Goal: Task Accomplishment & Management: Use online tool/utility

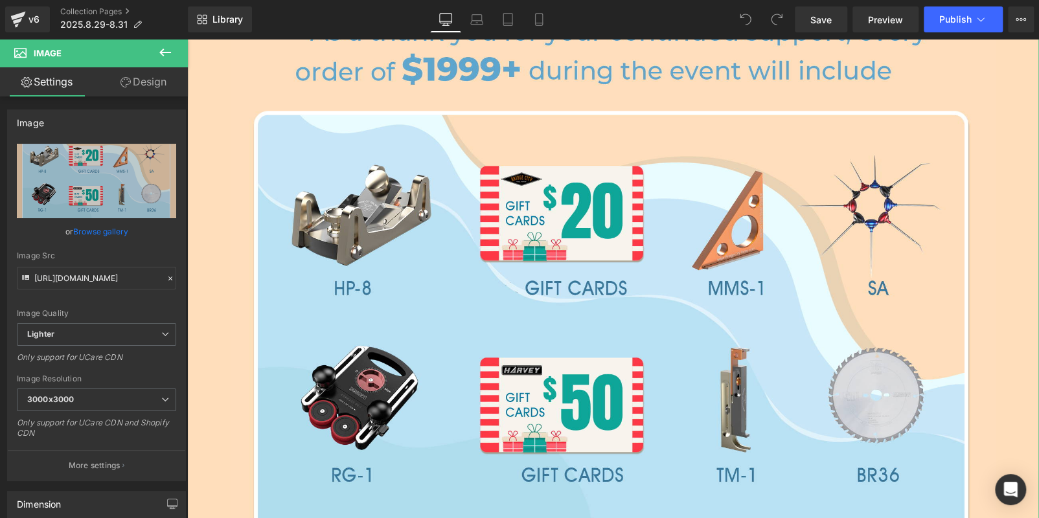
type input "C:\fakepath\BC.jpeg"
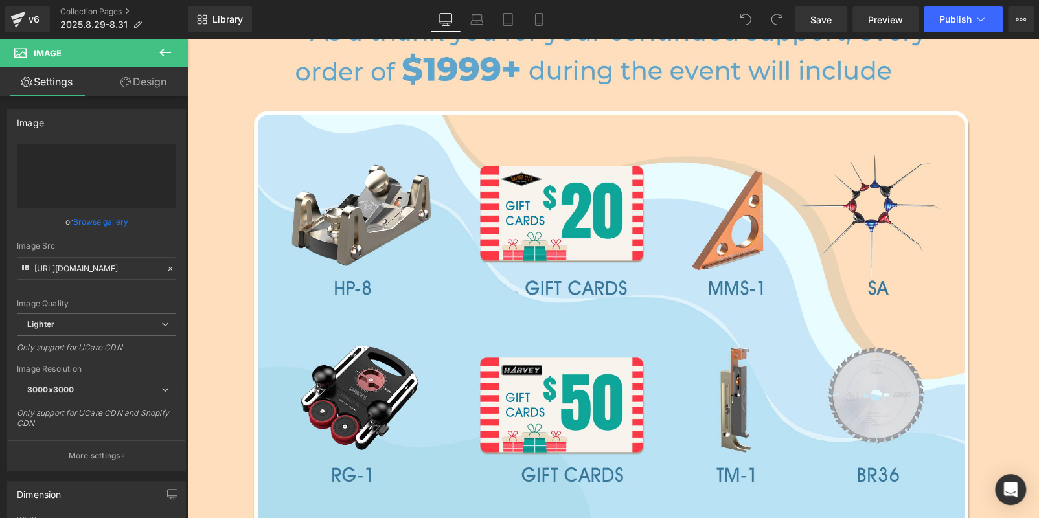
type input "[URL][DOMAIN_NAME]"
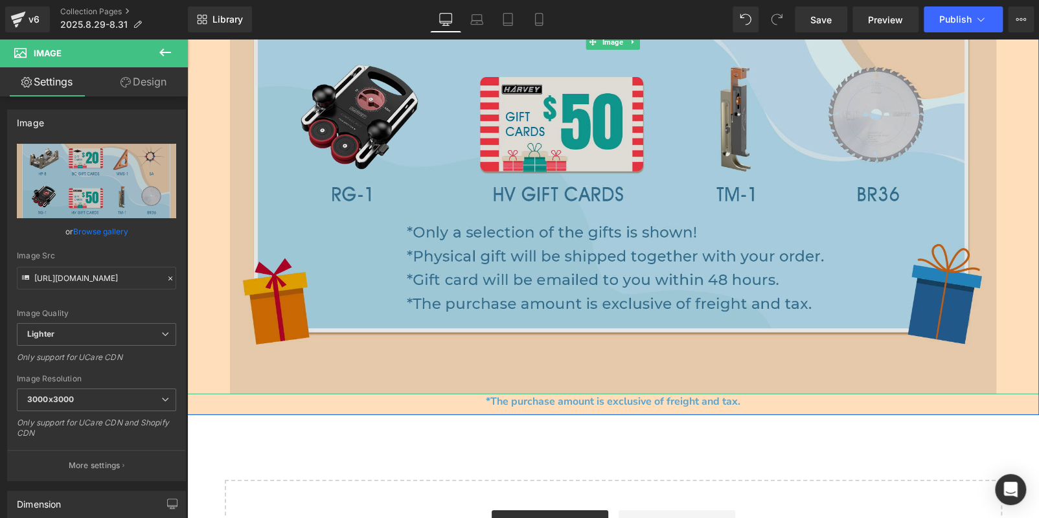
scroll to position [2177, 0]
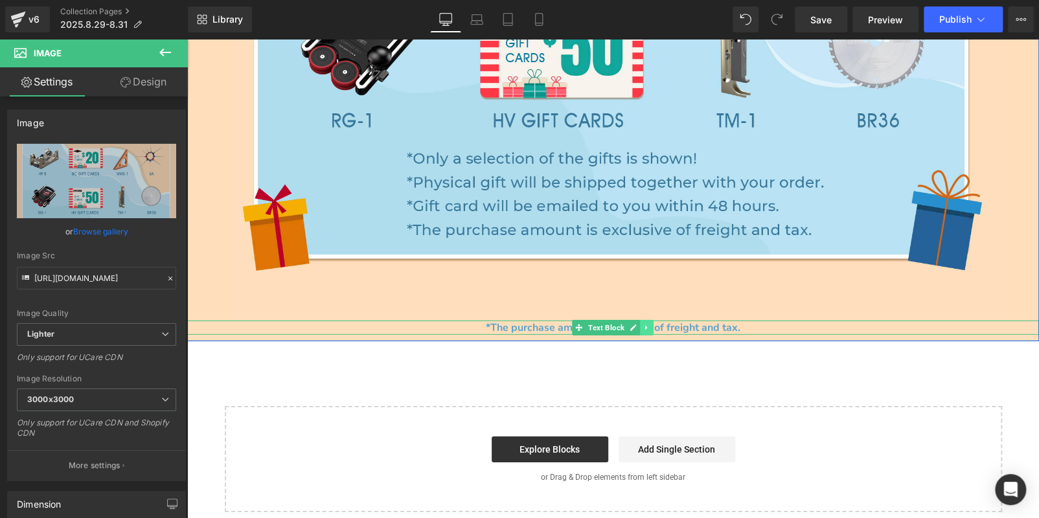
click at [644, 324] on icon at bounding box center [647, 328] width 7 height 8
click at [651, 324] on icon at bounding box center [654, 327] width 7 height 7
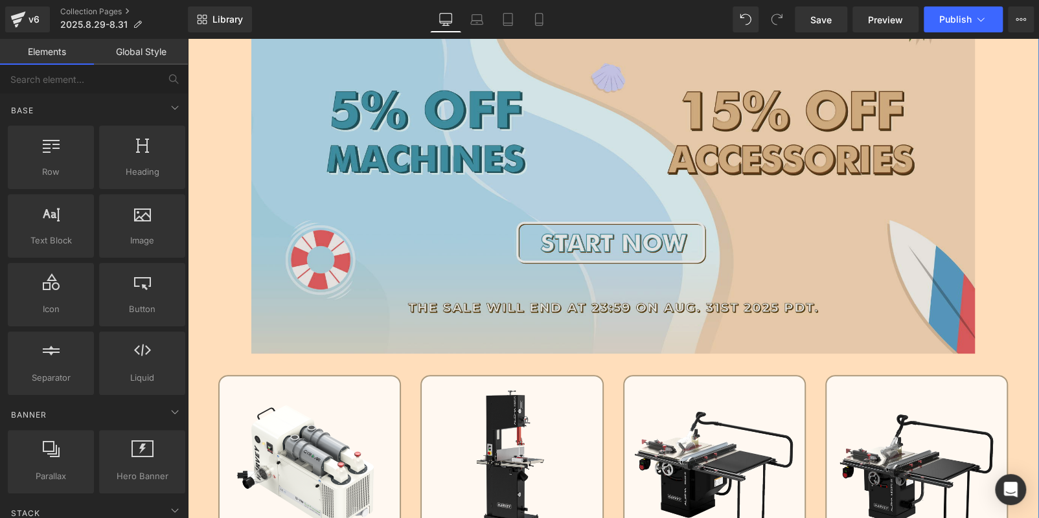
scroll to position [103, 0]
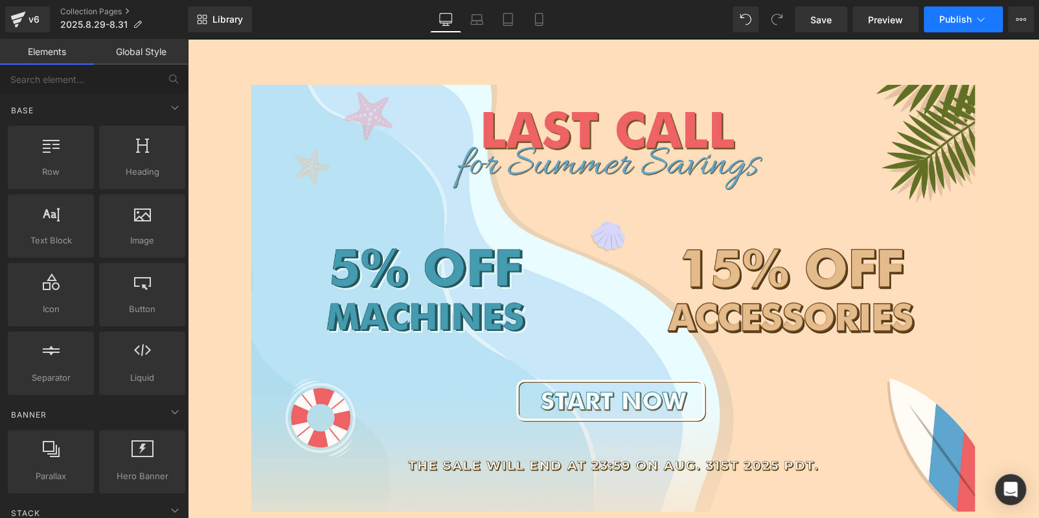
click at [955, 22] on span "Publish" at bounding box center [956, 19] width 32 height 10
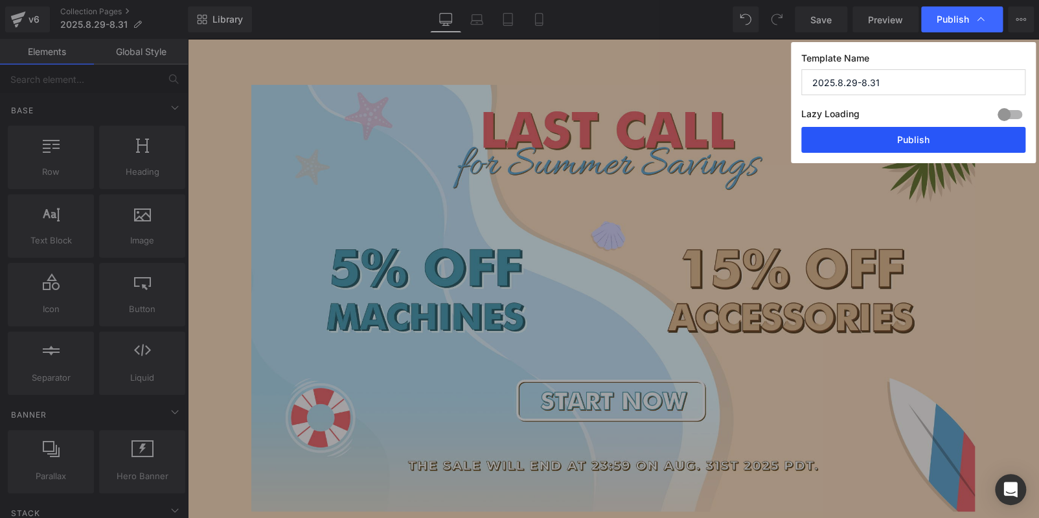
click at [903, 139] on button "Publish" at bounding box center [914, 140] width 224 height 26
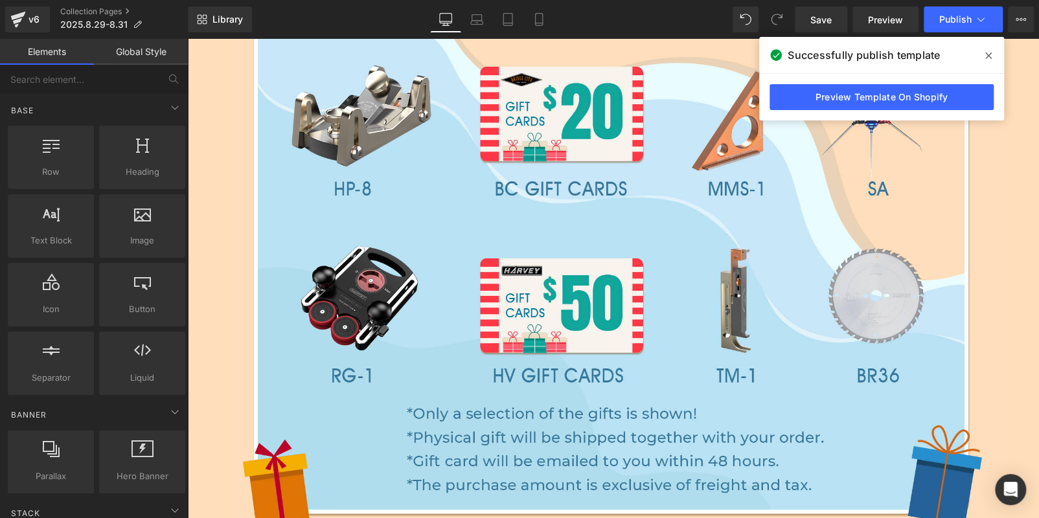
scroll to position [1879, 0]
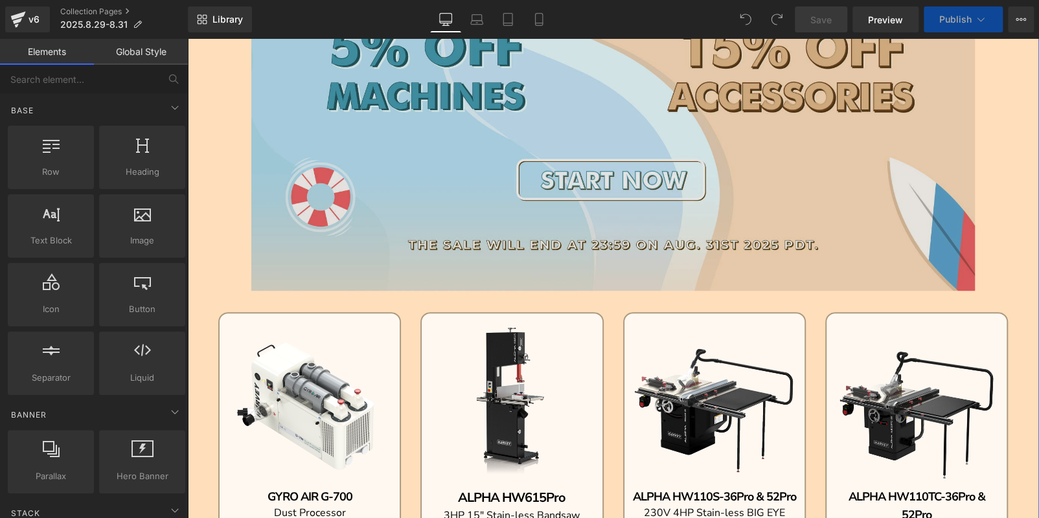
scroll to position [194, 0]
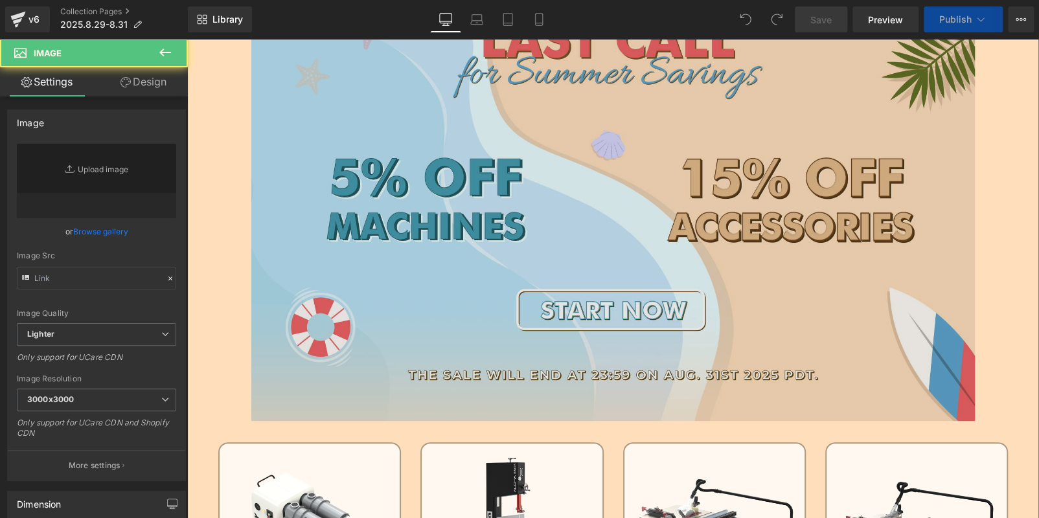
click at [476, 248] on img at bounding box center [613, 208] width 725 height 428
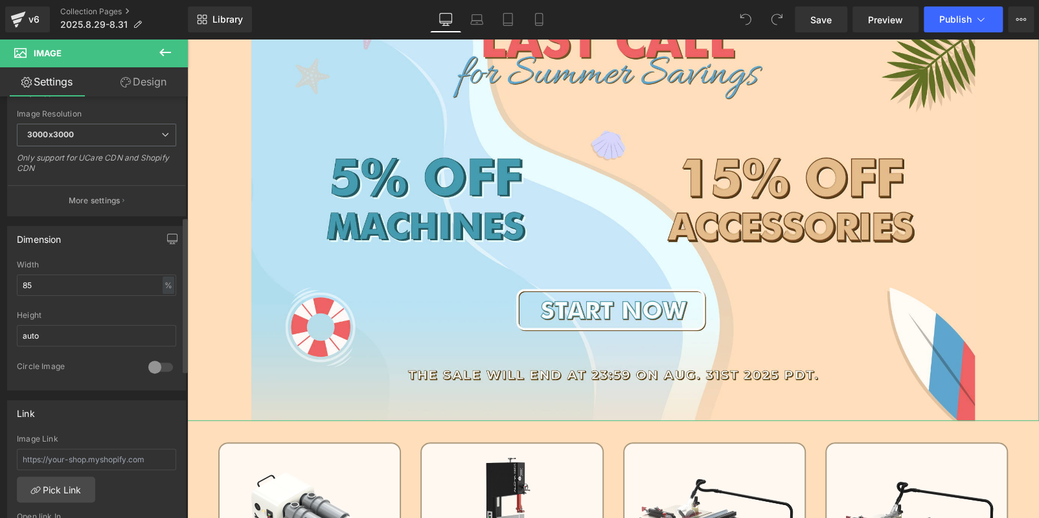
scroll to position [324, 0]
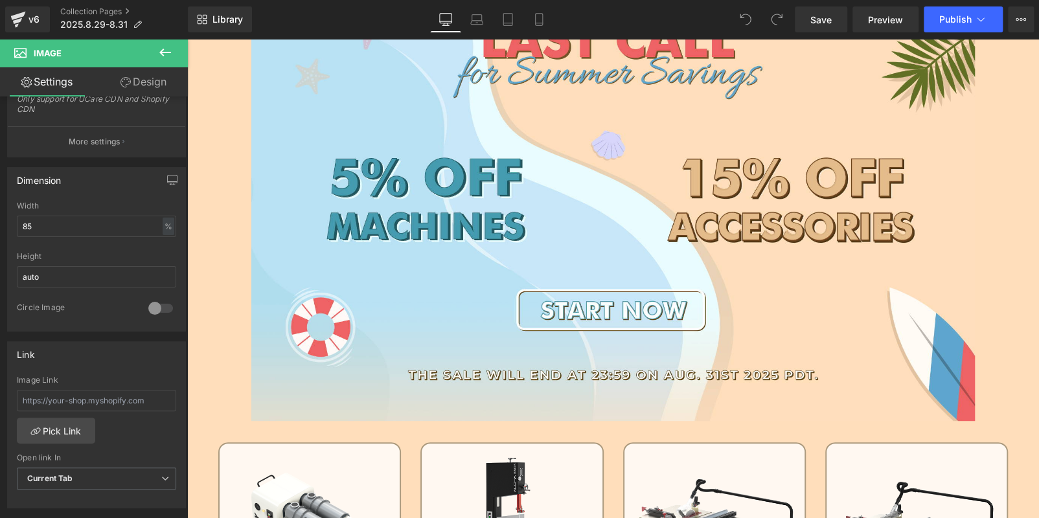
click at [159, 58] on icon at bounding box center [165, 53] width 16 height 16
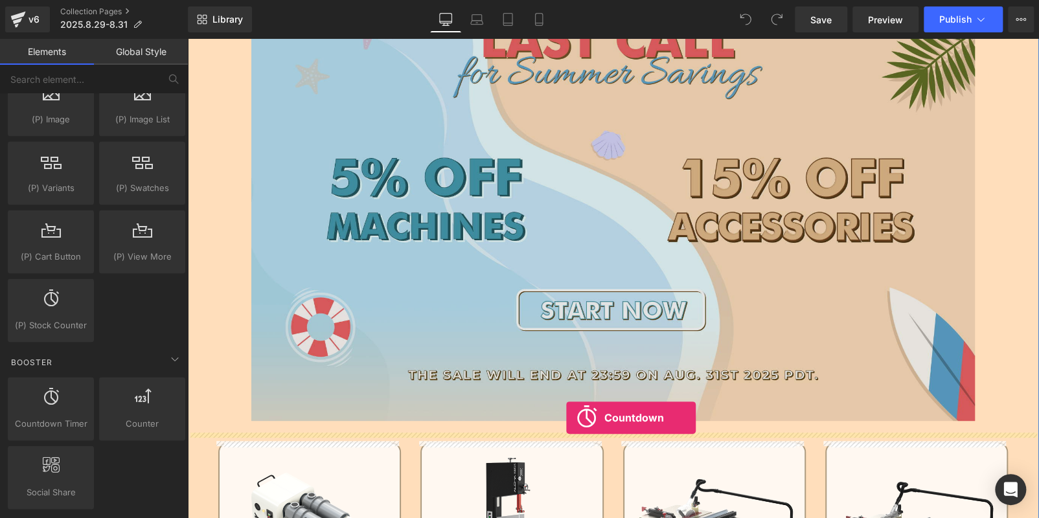
scroll to position [0, 0]
drag, startPoint x: 264, startPoint y: 415, endPoint x: 565, endPoint y: 420, distance: 300.7
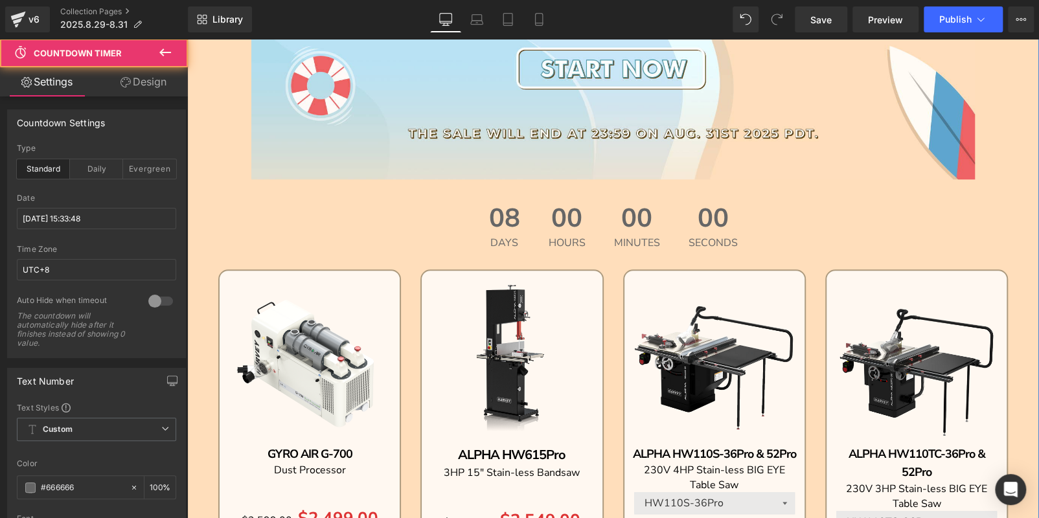
scroll to position [518, 0]
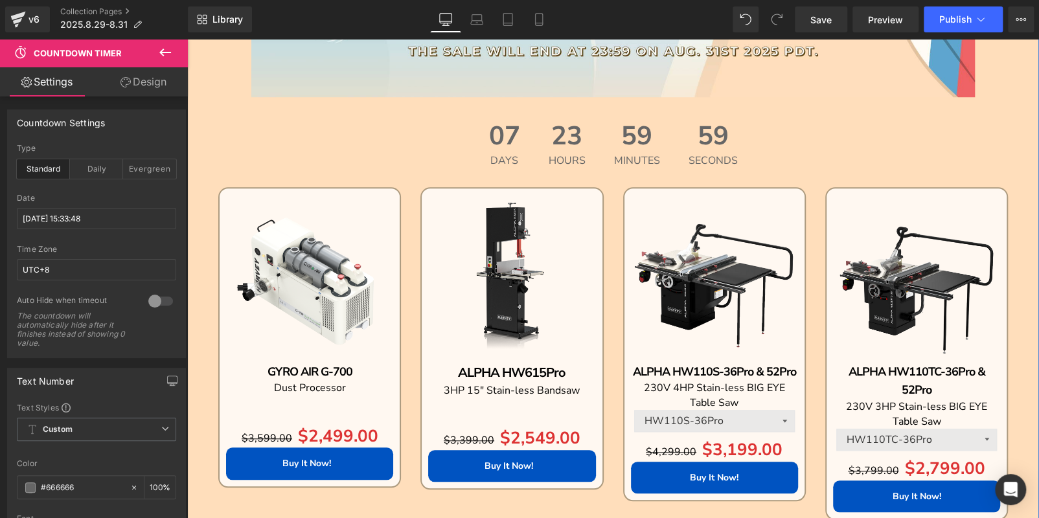
click at [502, 145] on span "07" at bounding box center [504, 139] width 31 height 32
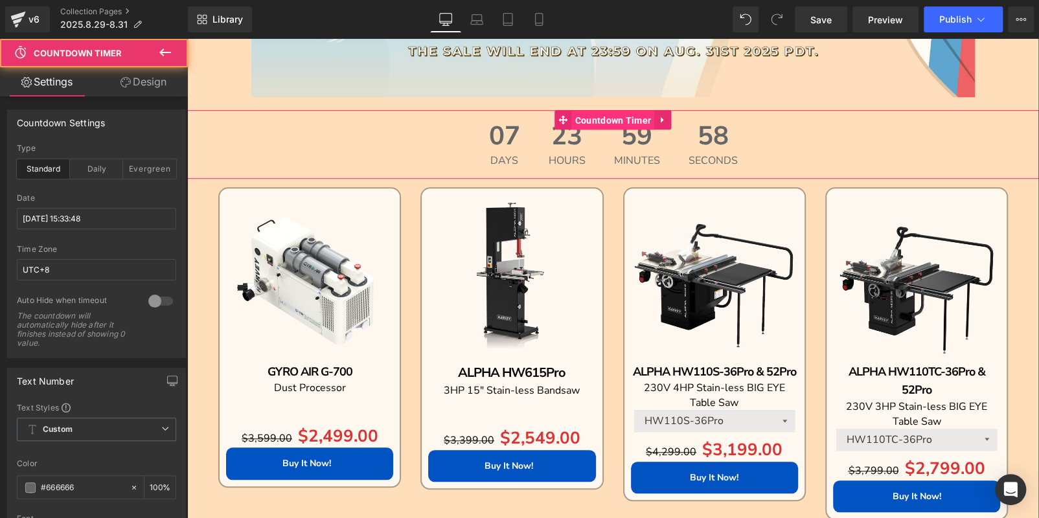
click at [607, 111] on span "Countdown Timer" at bounding box center [613, 120] width 83 height 19
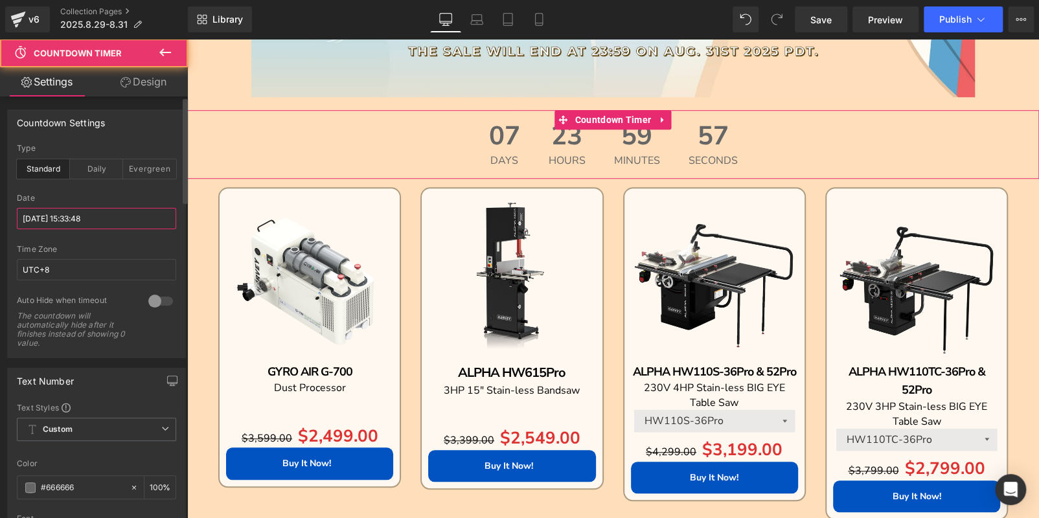
click at [88, 215] on input "2025/9/7 15:33:48" at bounding box center [96, 218] width 159 height 21
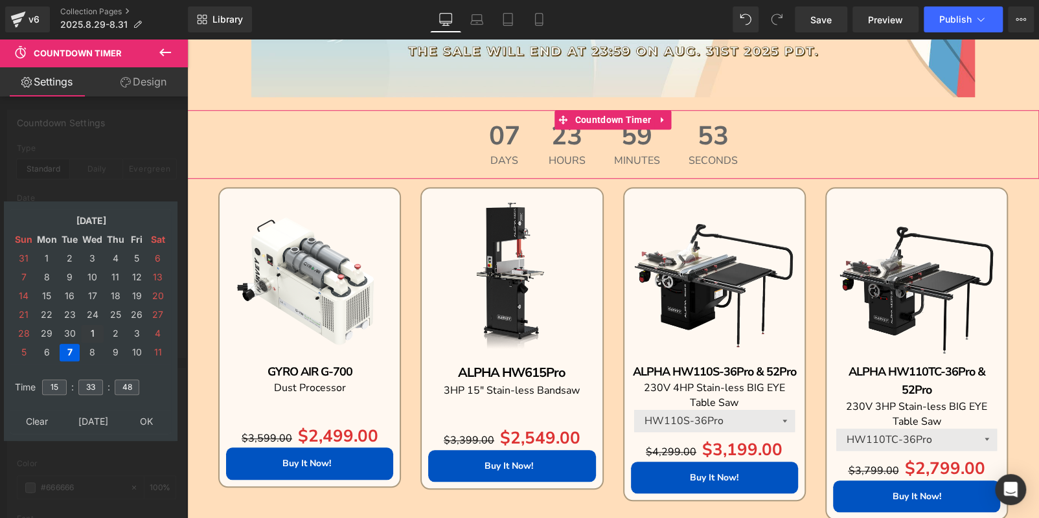
click at [91, 329] on td "1" at bounding box center [92, 333] width 23 height 17
click at [73, 224] on td "Oct, 2025" at bounding box center [91, 221] width 111 height 17
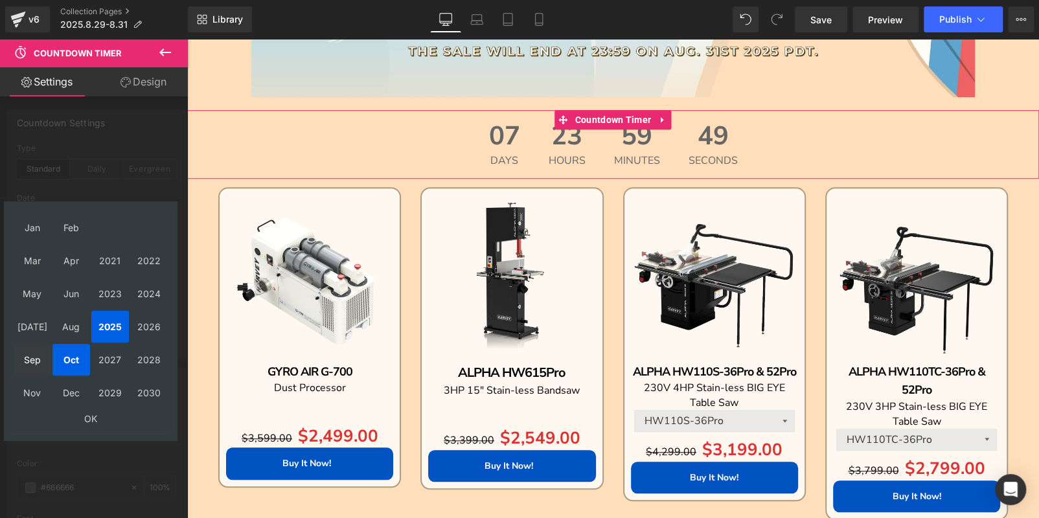
click at [30, 364] on td "Sep" at bounding box center [33, 360] width 38 height 32
click at [84, 417] on td "OK" at bounding box center [91, 418] width 154 height 17
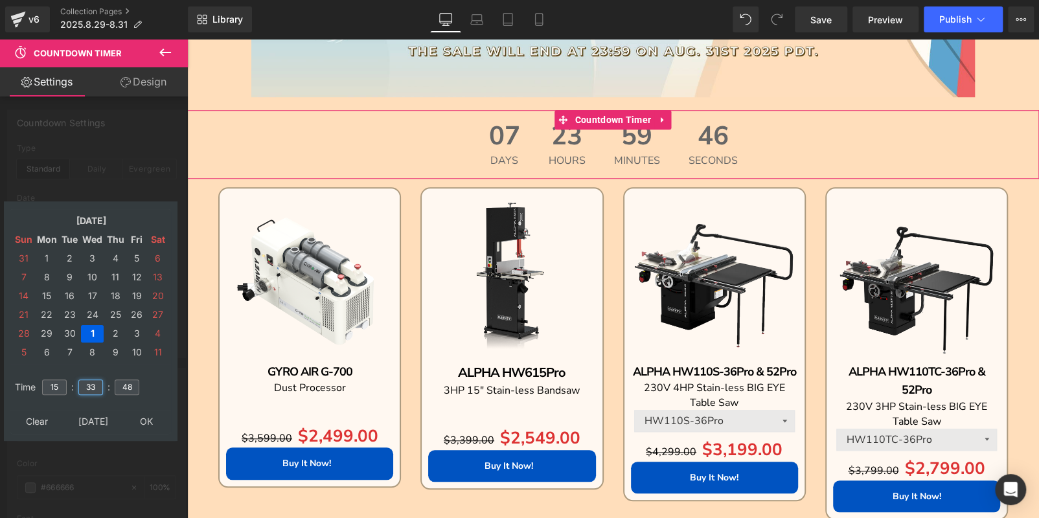
drag, startPoint x: 82, startPoint y: 385, endPoint x: 61, endPoint y: 385, distance: 20.7
click at [61, 385] on tr "Time 15 : 33 : 48" at bounding box center [91, 380] width 158 height 14
type input "00"
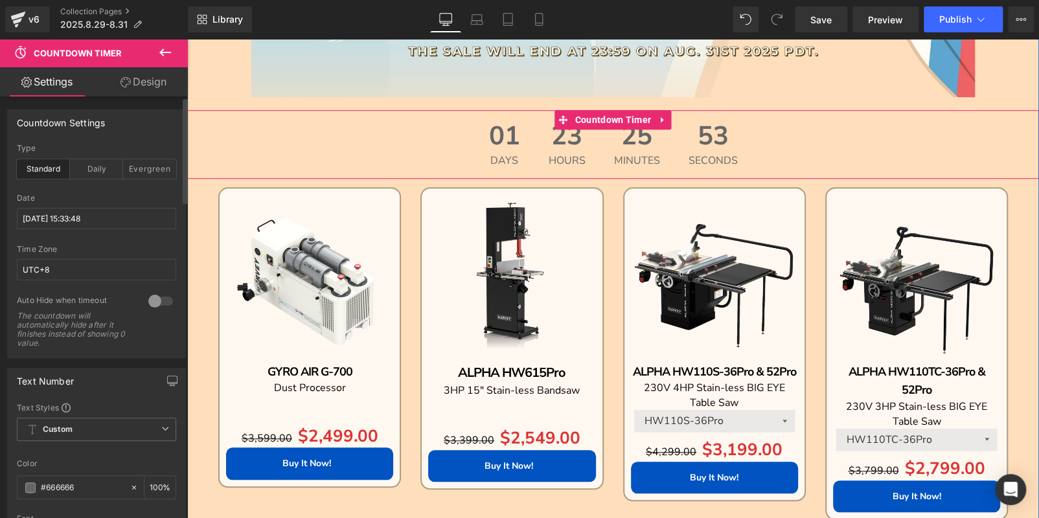
click at [477, 147] on div "01 Days" at bounding box center [504, 144] width 57 height 69
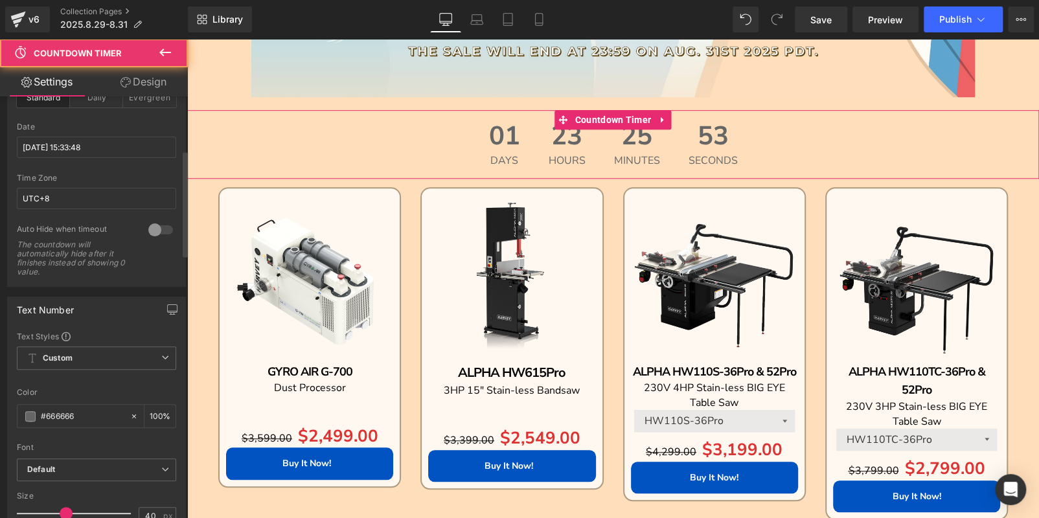
scroll to position [259, 0]
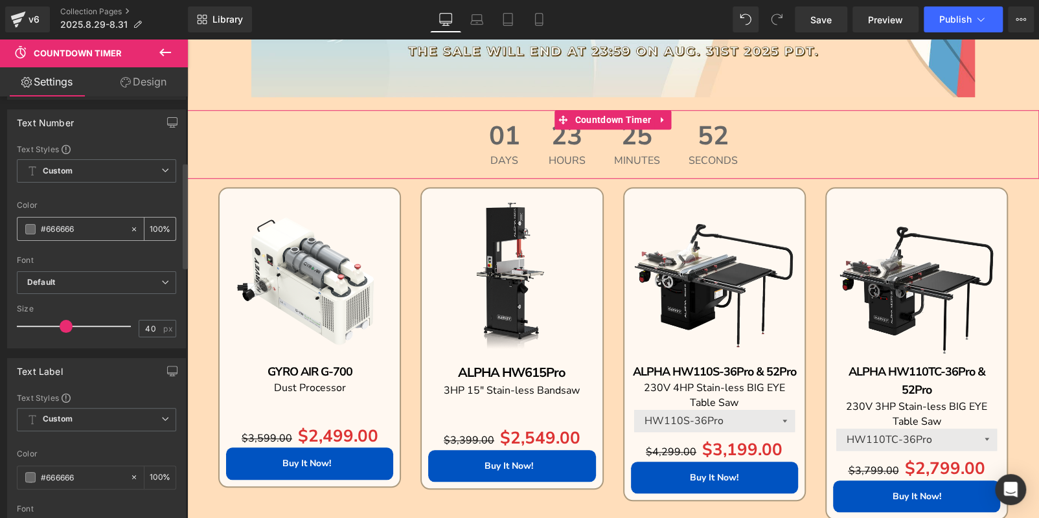
click at [28, 224] on span at bounding box center [30, 229] width 10 height 10
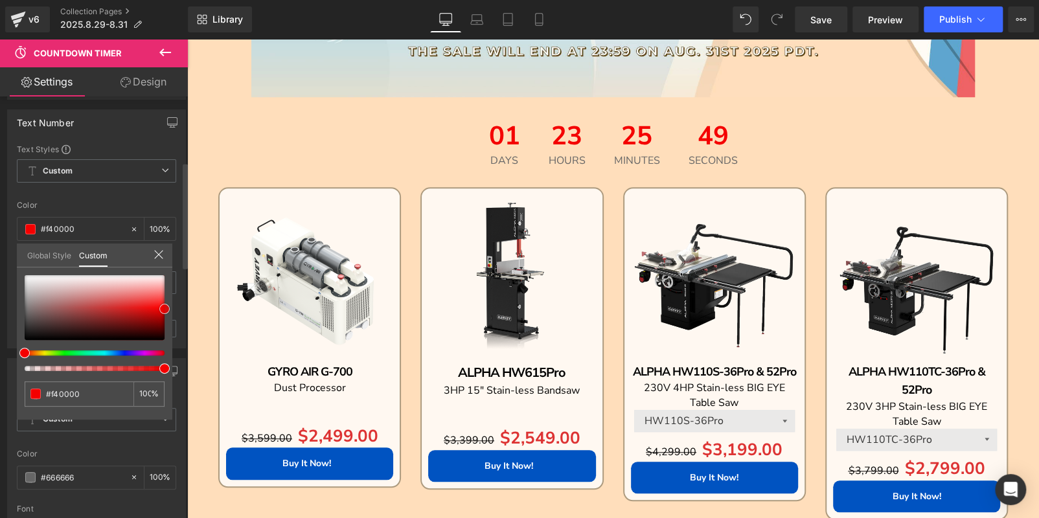
drag, startPoint x: 101, startPoint y: 312, endPoint x: 157, endPoint y: 303, distance: 56.5
click at [169, 306] on div "#666666 100 %" at bounding box center [95, 347] width 156 height 145
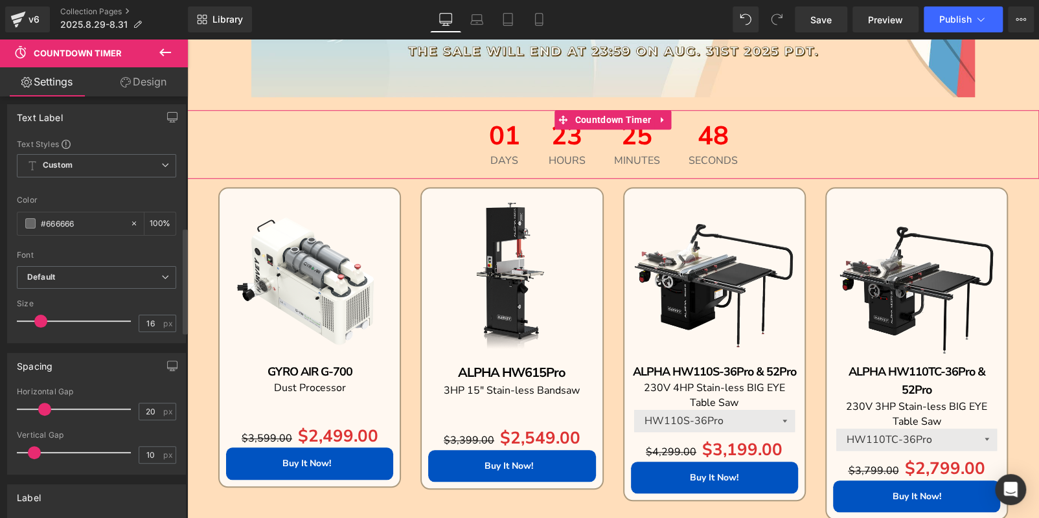
scroll to position [518, 0]
click at [29, 220] on div "#666666" at bounding box center [73, 218] width 112 height 23
click at [29, 216] on span at bounding box center [30, 218] width 10 height 10
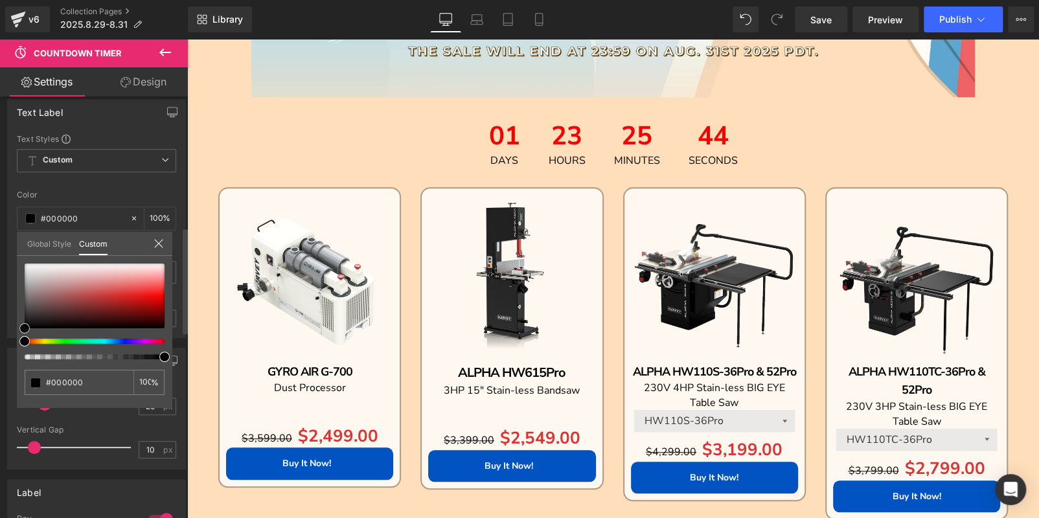
drag, startPoint x: 26, startPoint y: 301, endPoint x: 10, endPoint y: 395, distance: 94.6
click at [10, 338] on div "Text Label Text Styles Custom Custom Setup Global Style Custom Setup Global Sty…" at bounding box center [97, 213] width 194 height 249
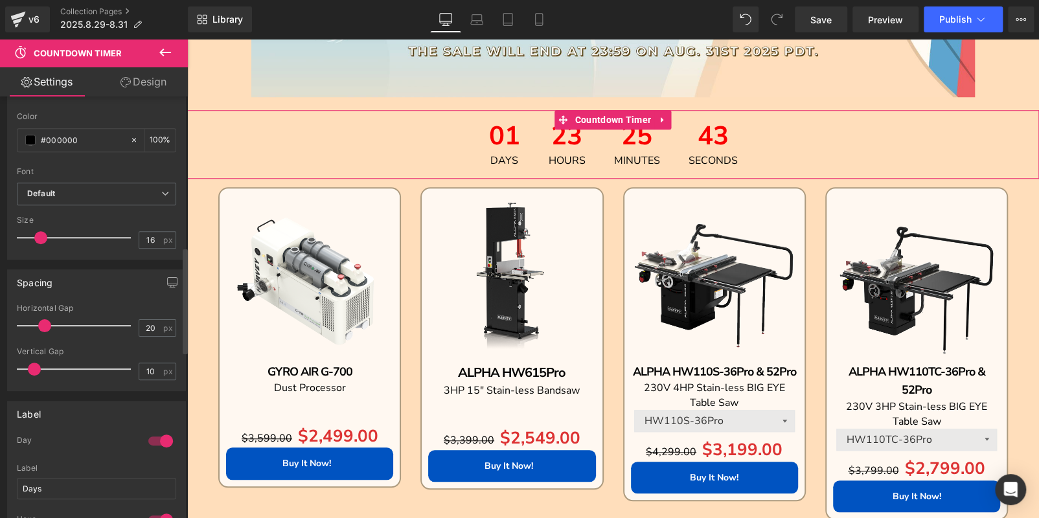
scroll to position [777, 0]
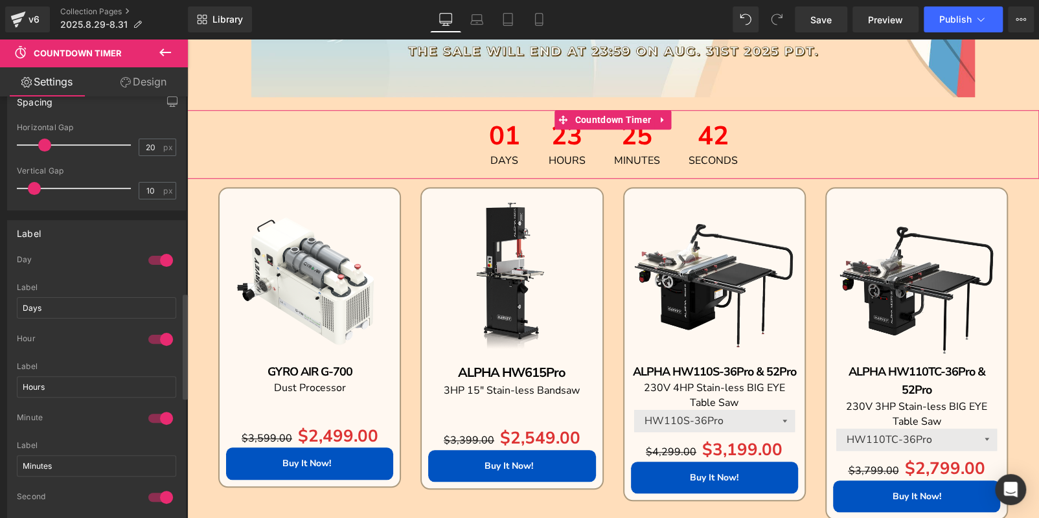
click at [151, 257] on div at bounding box center [160, 260] width 31 height 21
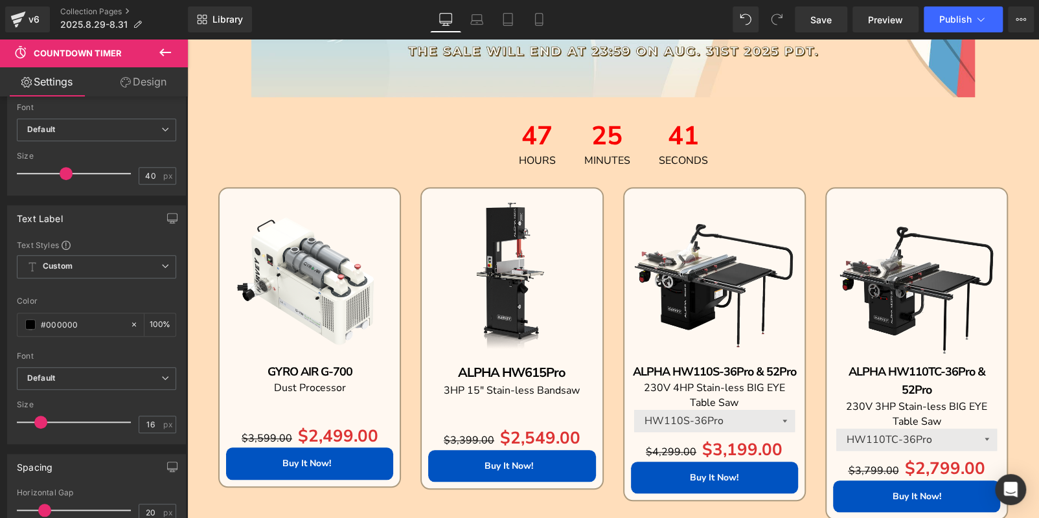
scroll to position [389, 0]
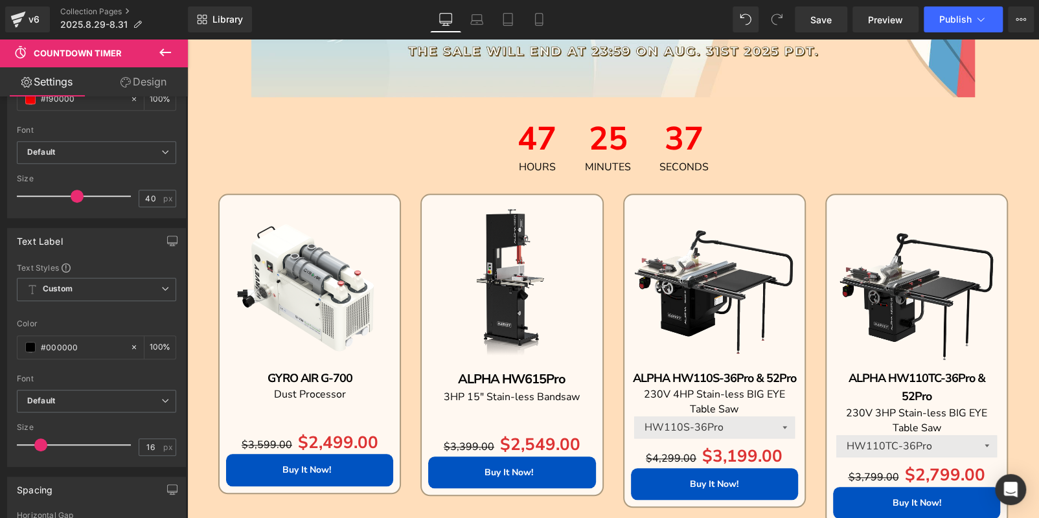
drag, startPoint x: 62, startPoint y: 196, endPoint x: 73, endPoint y: 198, distance: 10.5
click at [73, 198] on span at bounding box center [77, 196] width 13 height 13
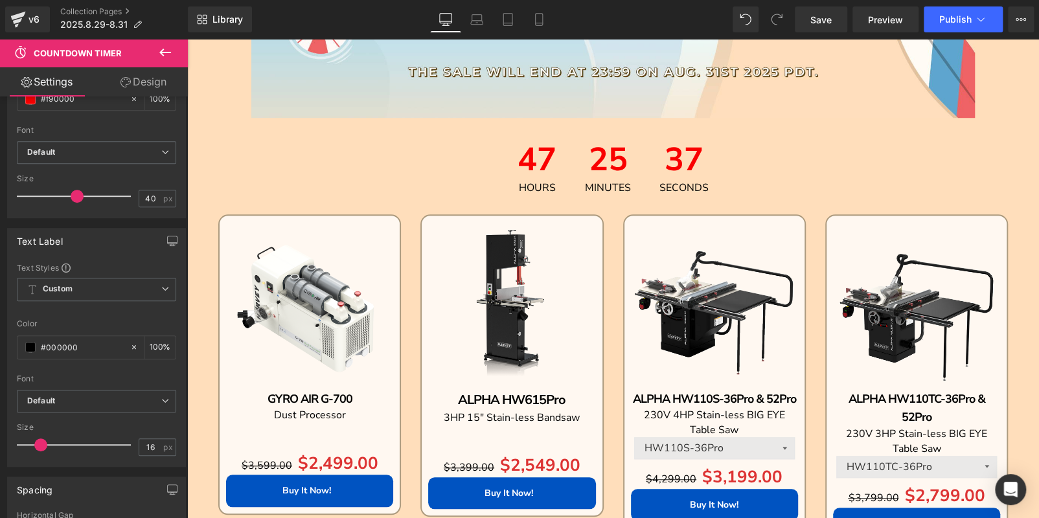
scroll to position [194, 0]
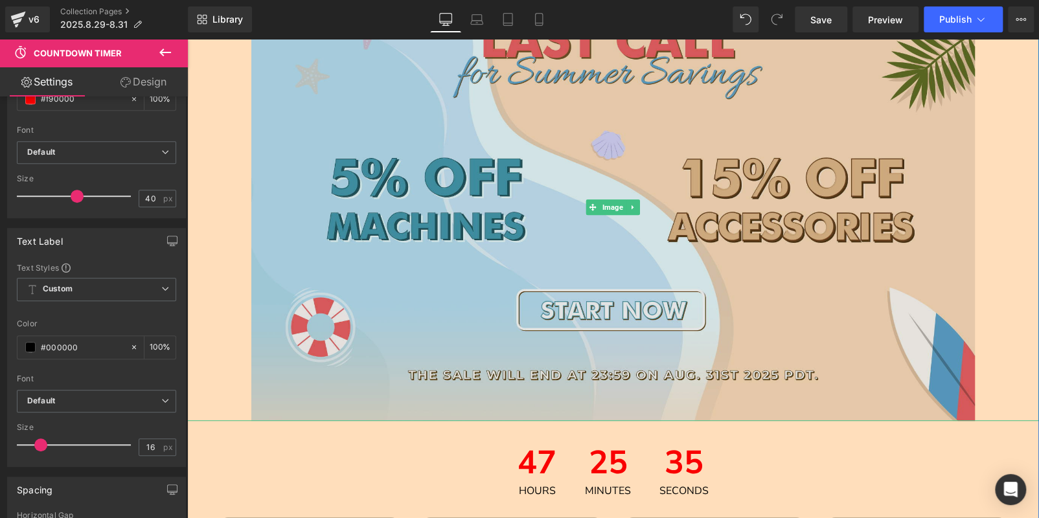
click at [490, 238] on img at bounding box center [613, 208] width 725 height 428
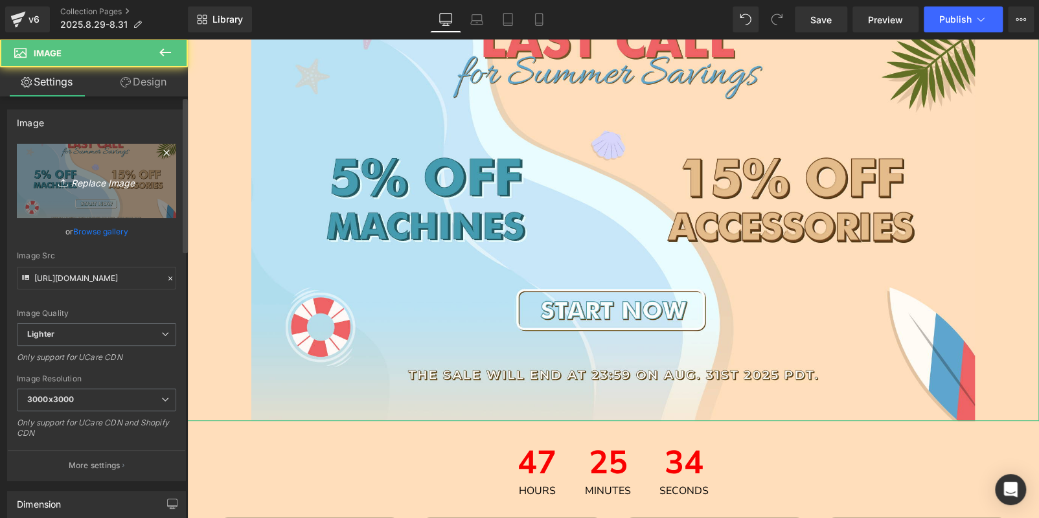
click at [130, 192] on link "Replace Image" at bounding box center [96, 181] width 159 height 75
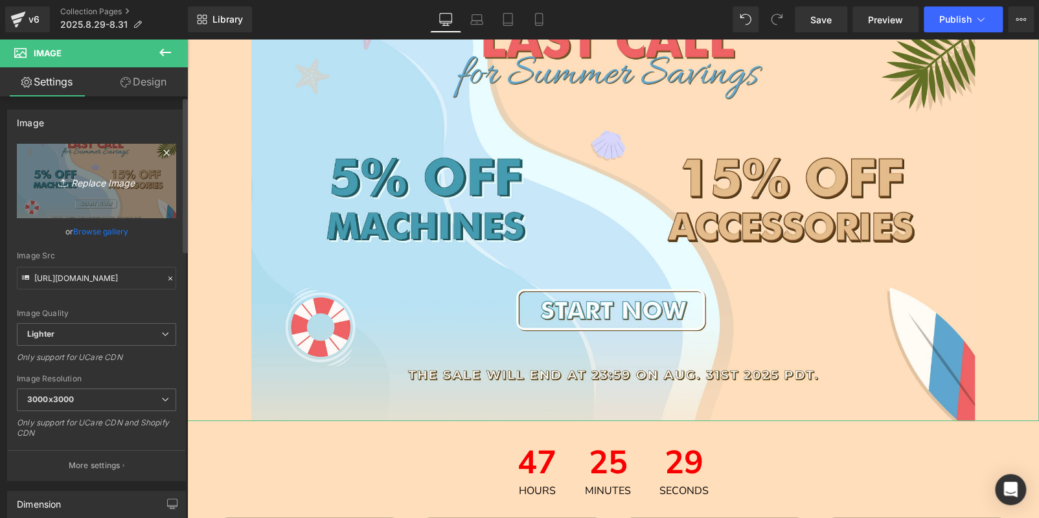
type input "C:\fakepath\LAST_02.jpg"
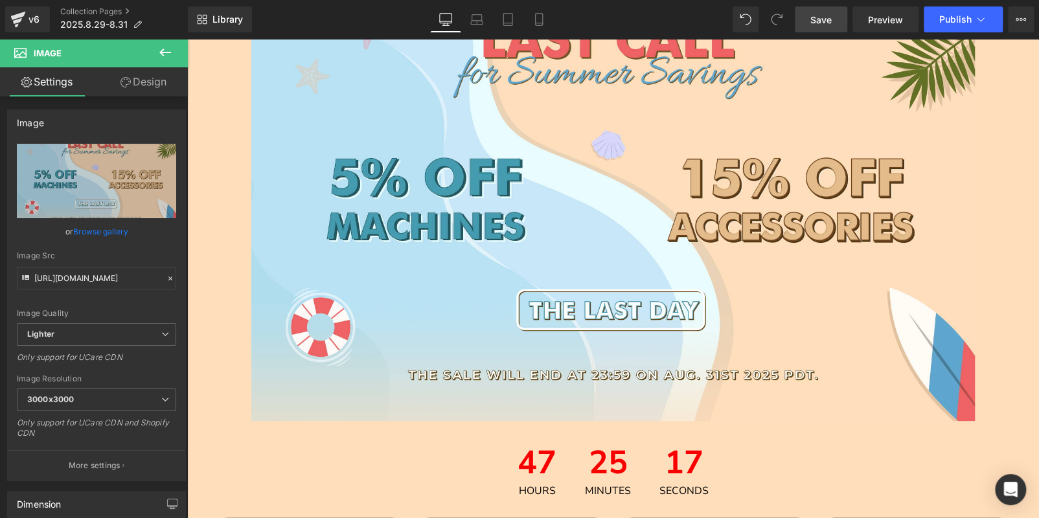
click at [812, 22] on span "Save" at bounding box center [821, 20] width 21 height 14
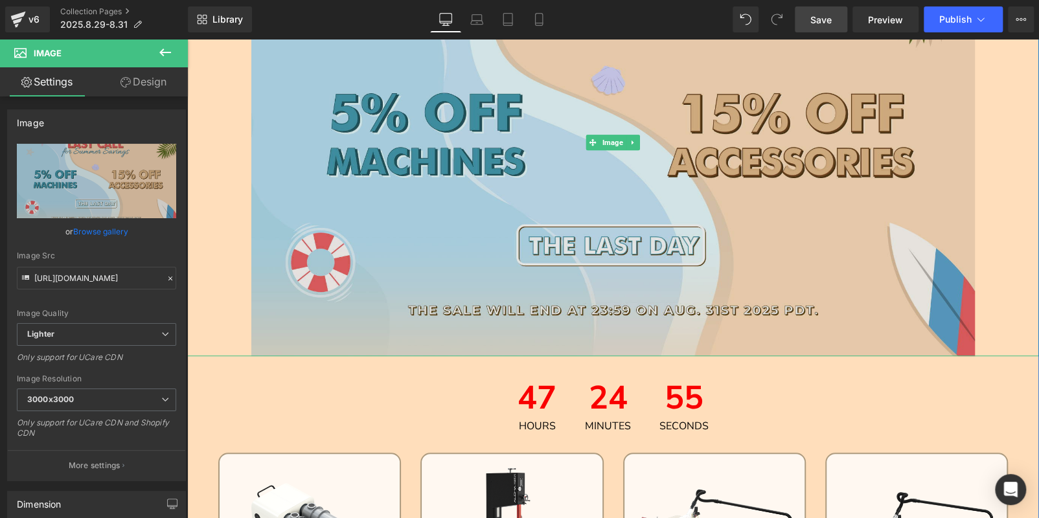
scroll to position [389, 0]
